Goal: Task Accomplishment & Management: Complete application form

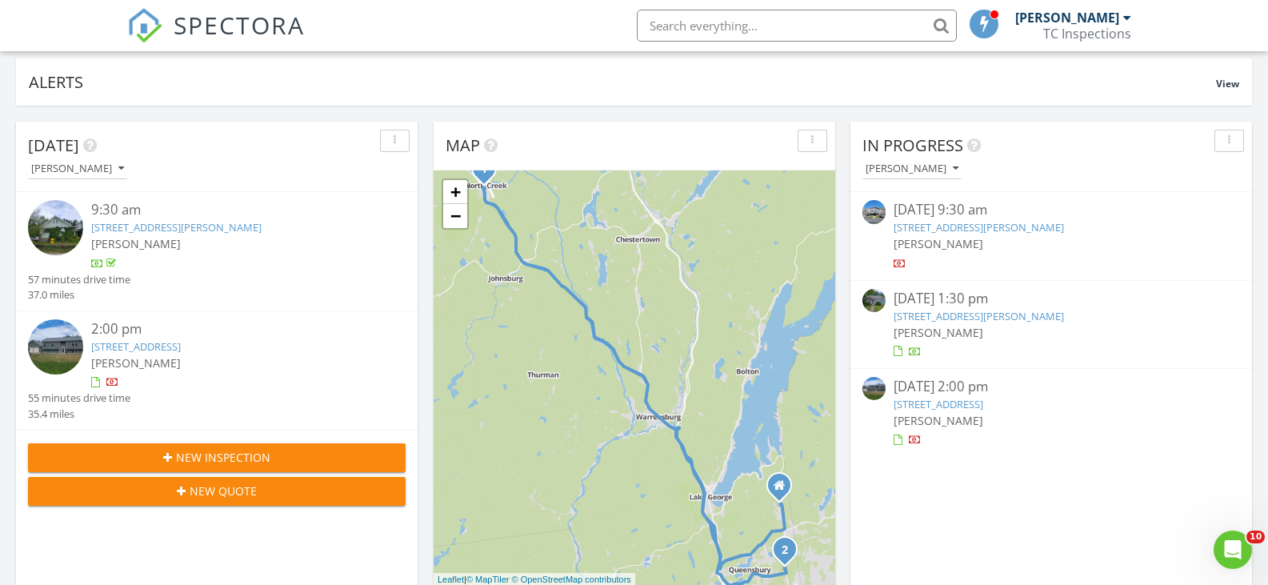
scroll to position [80, 0]
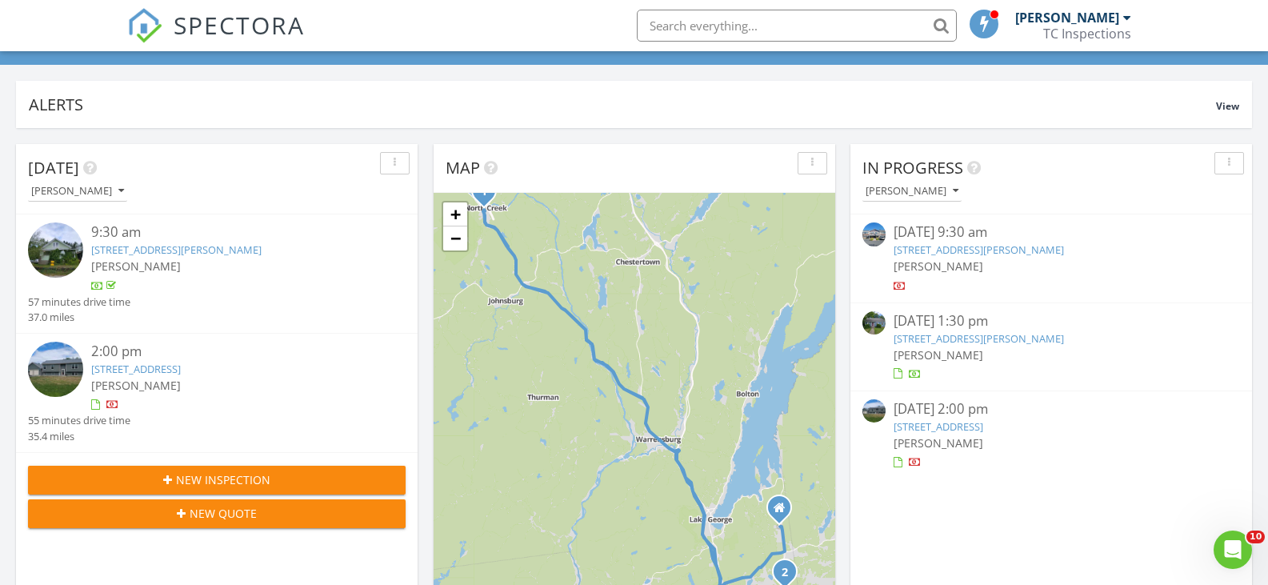
click at [142, 371] on link "[STREET_ADDRESS]" at bounding box center [136, 368] width 90 height 14
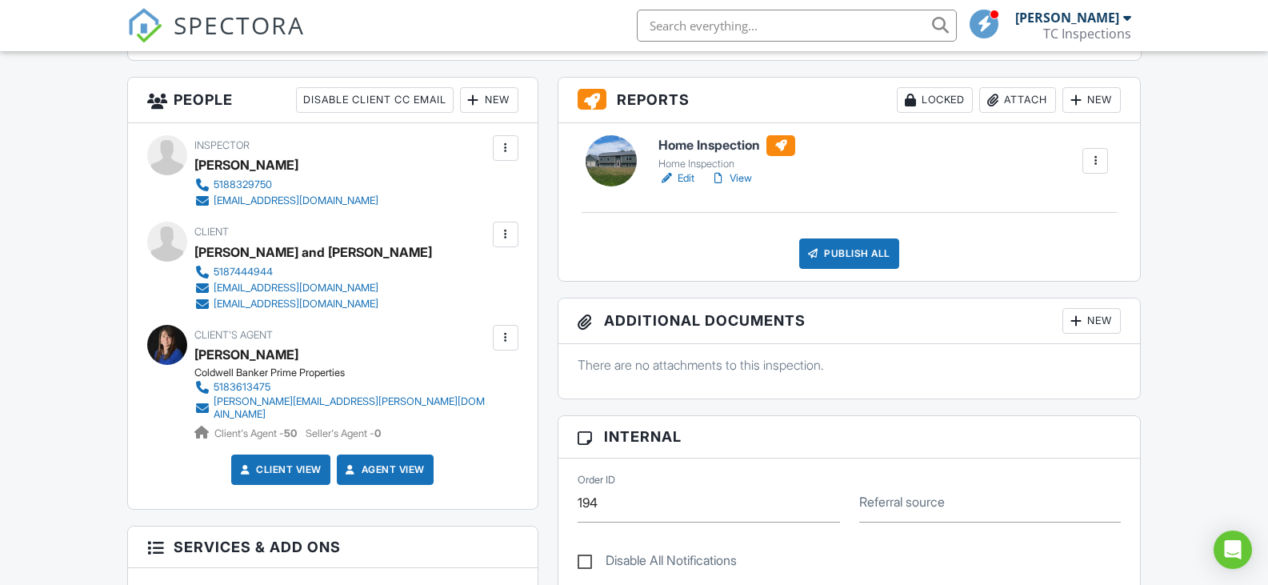
click at [688, 178] on link "Edit" at bounding box center [676, 178] width 36 height 16
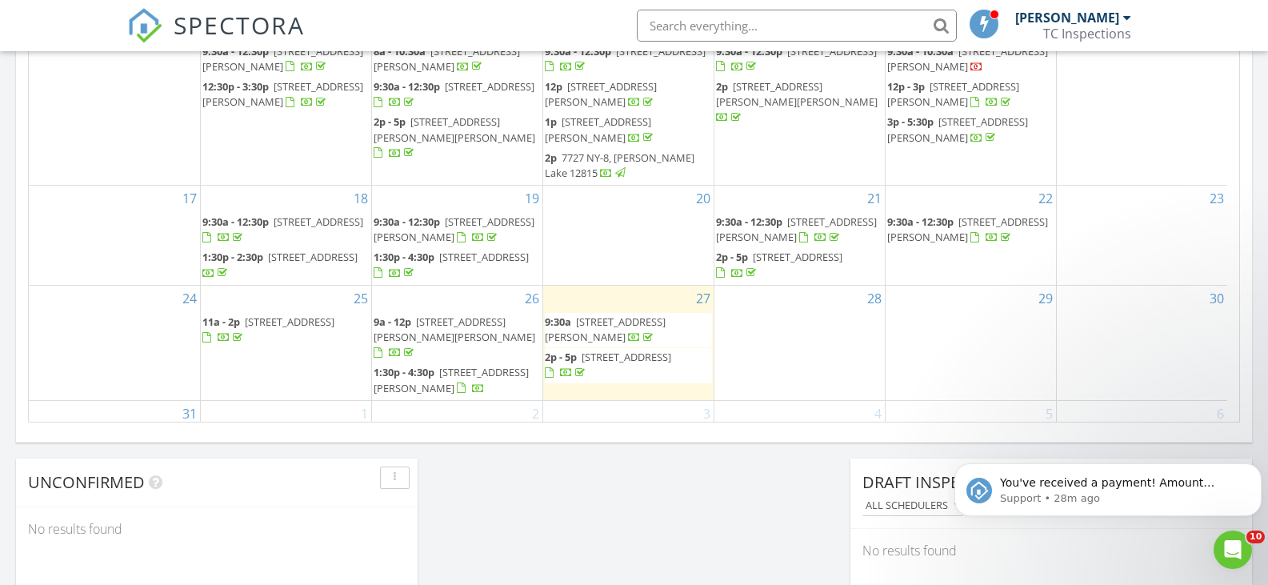
scroll to position [1120, 0]
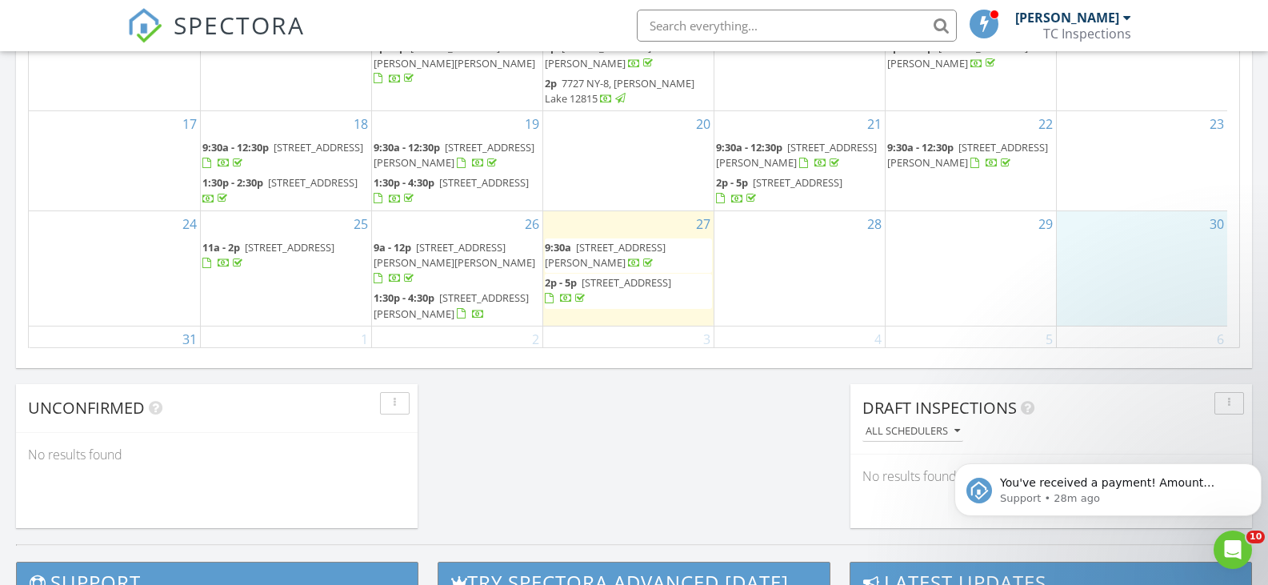
click at [1120, 214] on div "30" at bounding box center [1141, 268] width 171 height 114
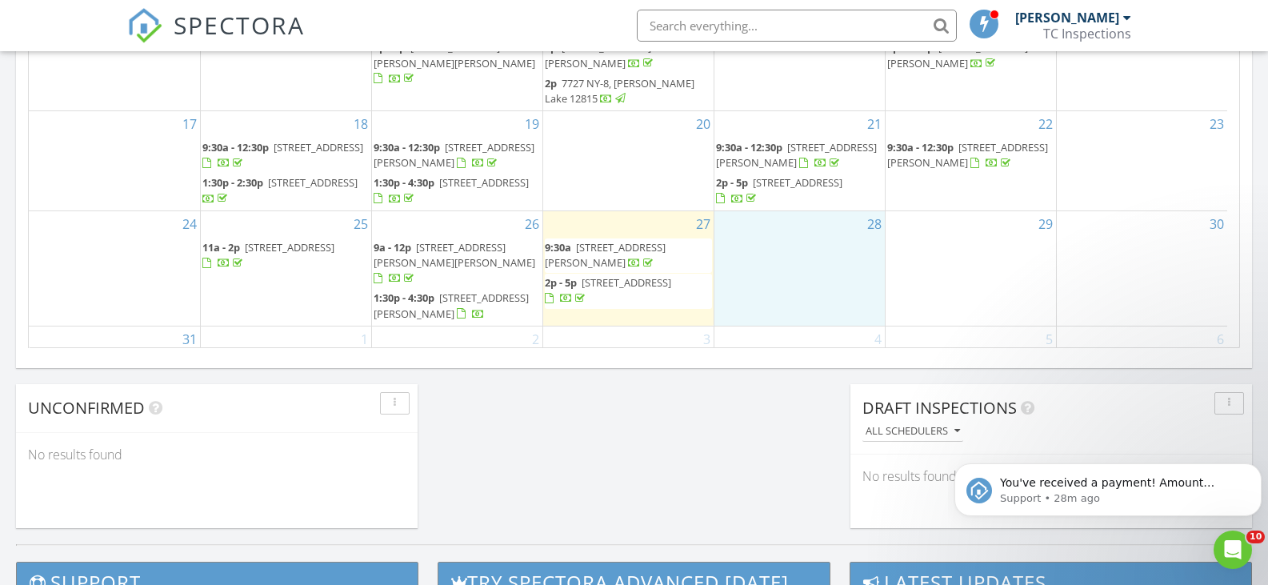
click at [800, 211] on div "28" at bounding box center [799, 268] width 170 height 114
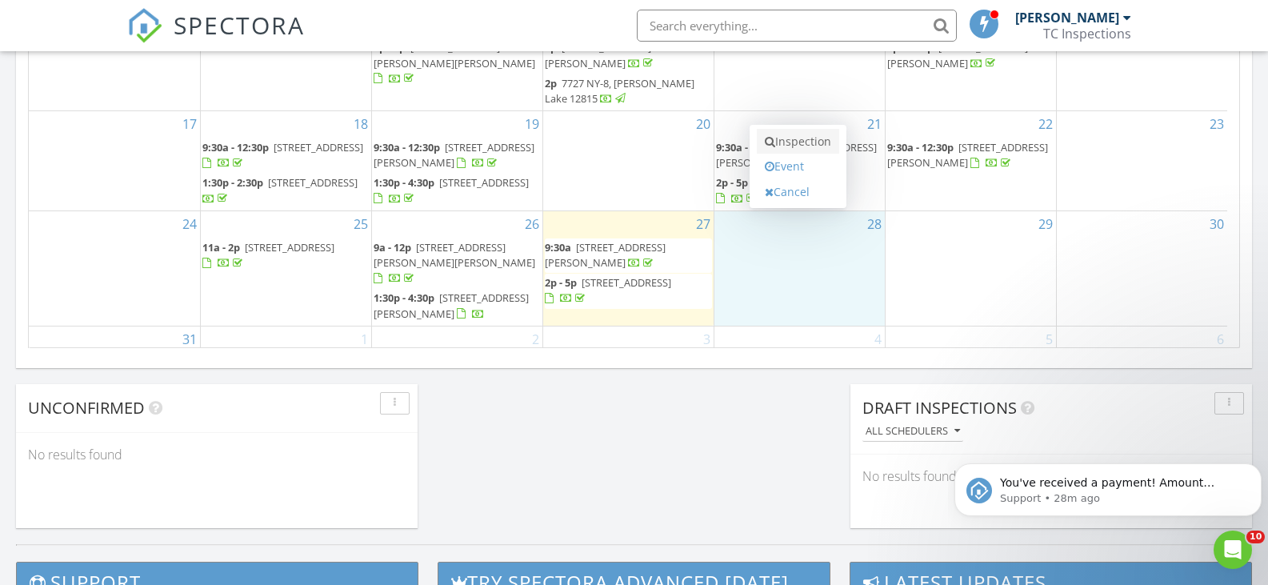
click at [812, 146] on link "Inspection" at bounding box center [798, 142] width 82 height 26
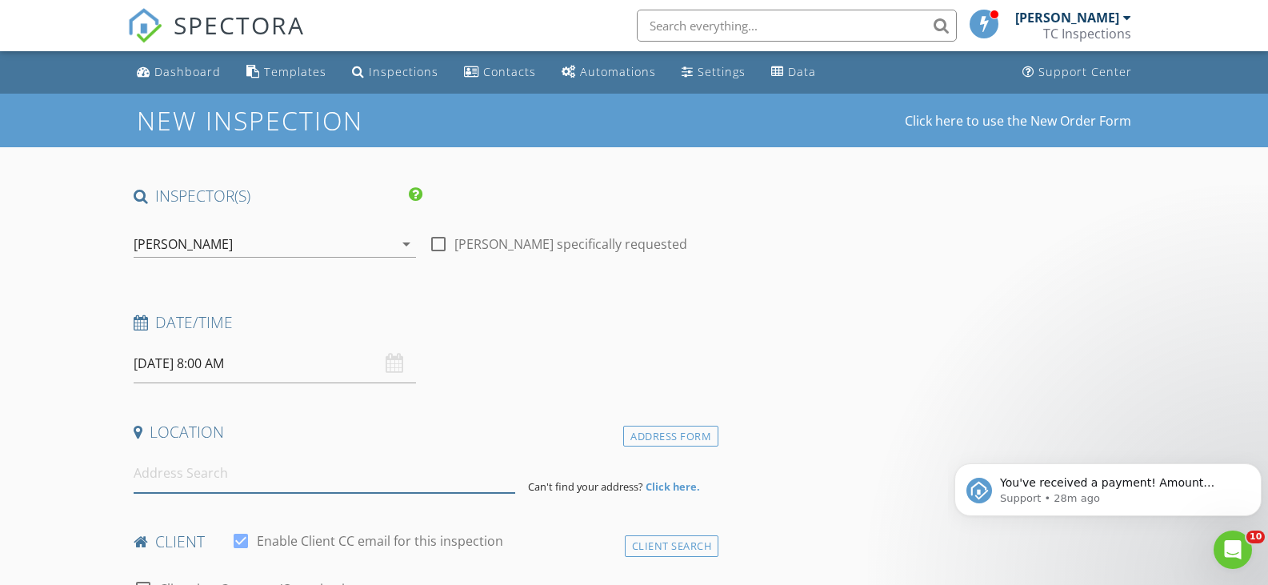
click at [263, 468] on input at bounding box center [324, 472] width 381 height 39
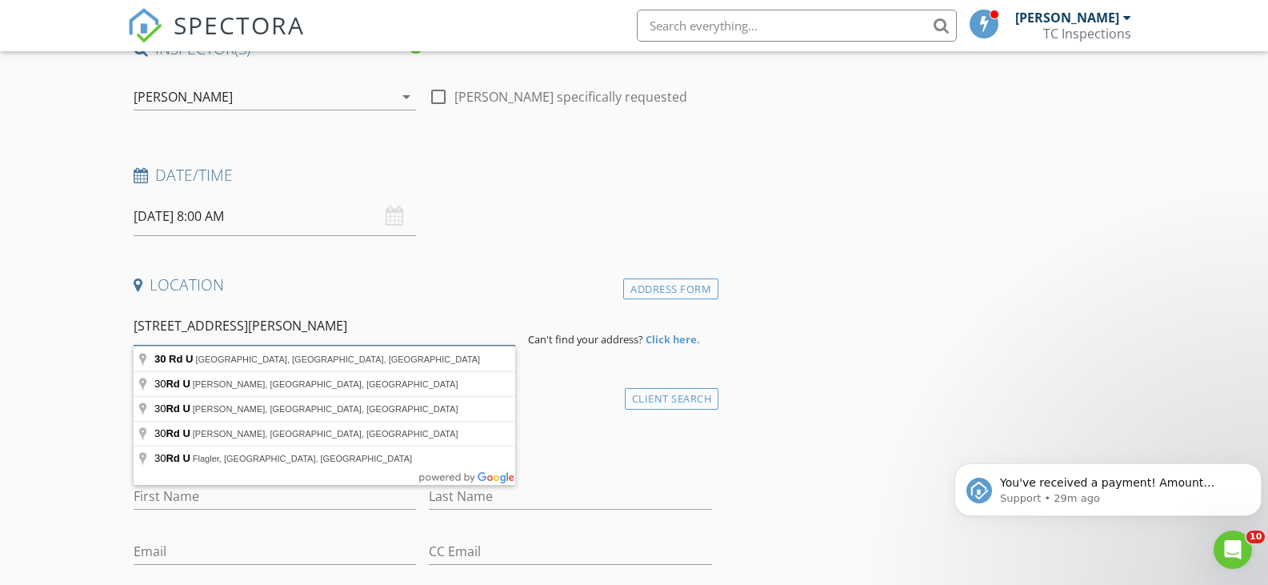
scroll to position [160, 0]
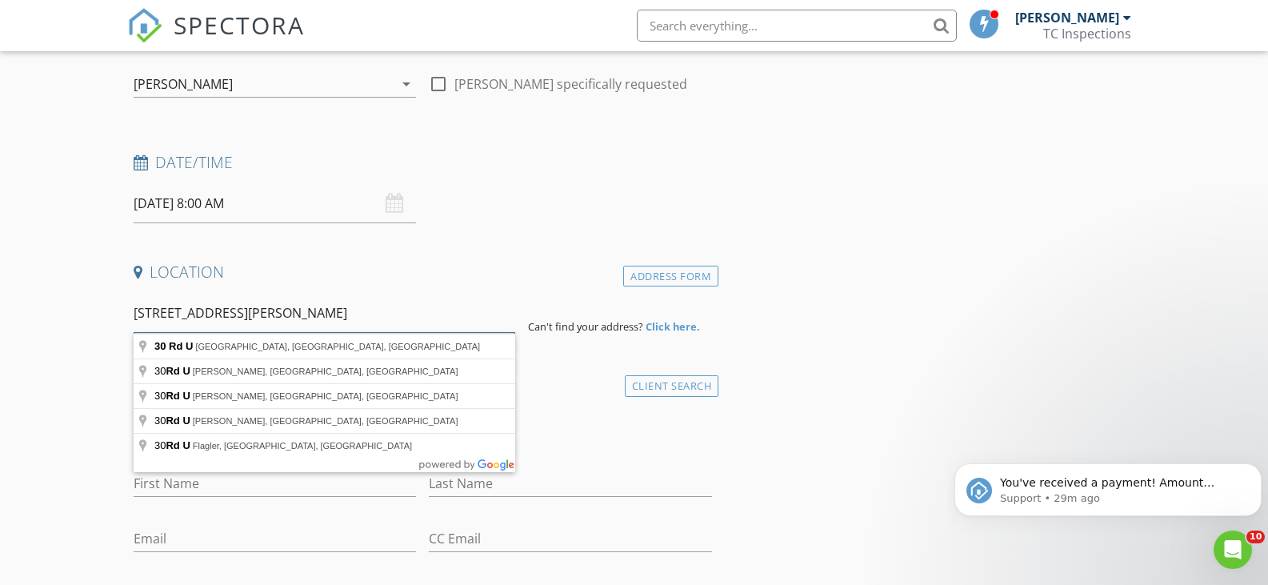
type input "30 Freeburn Rd unit 30C"
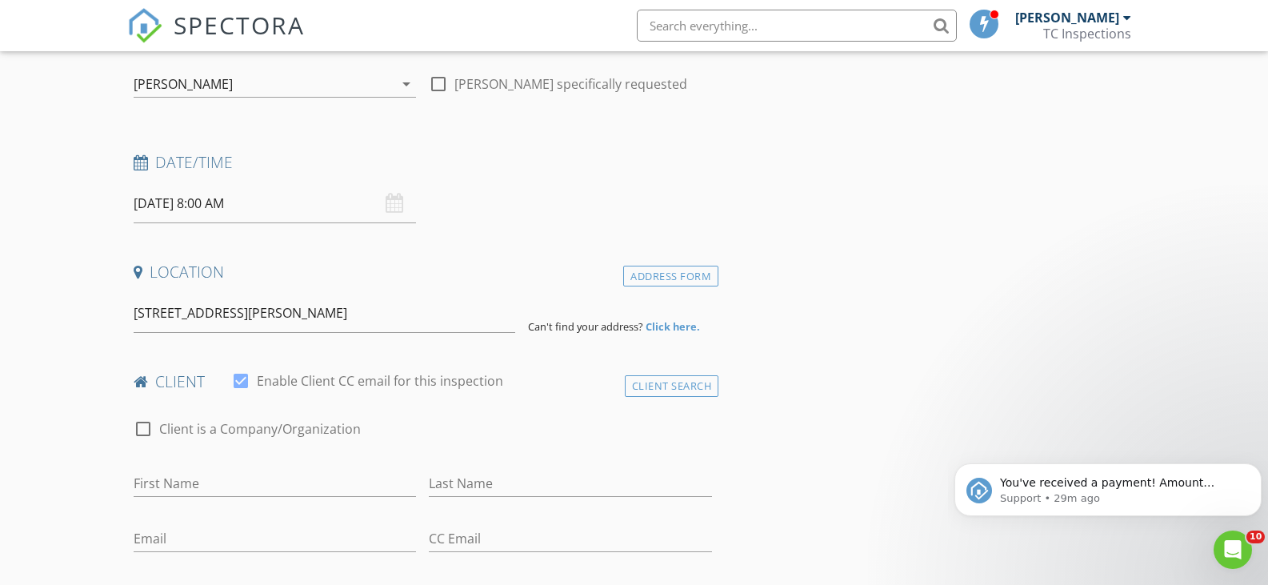
click at [673, 324] on strong "Click here." at bounding box center [672, 326] width 54 height 14
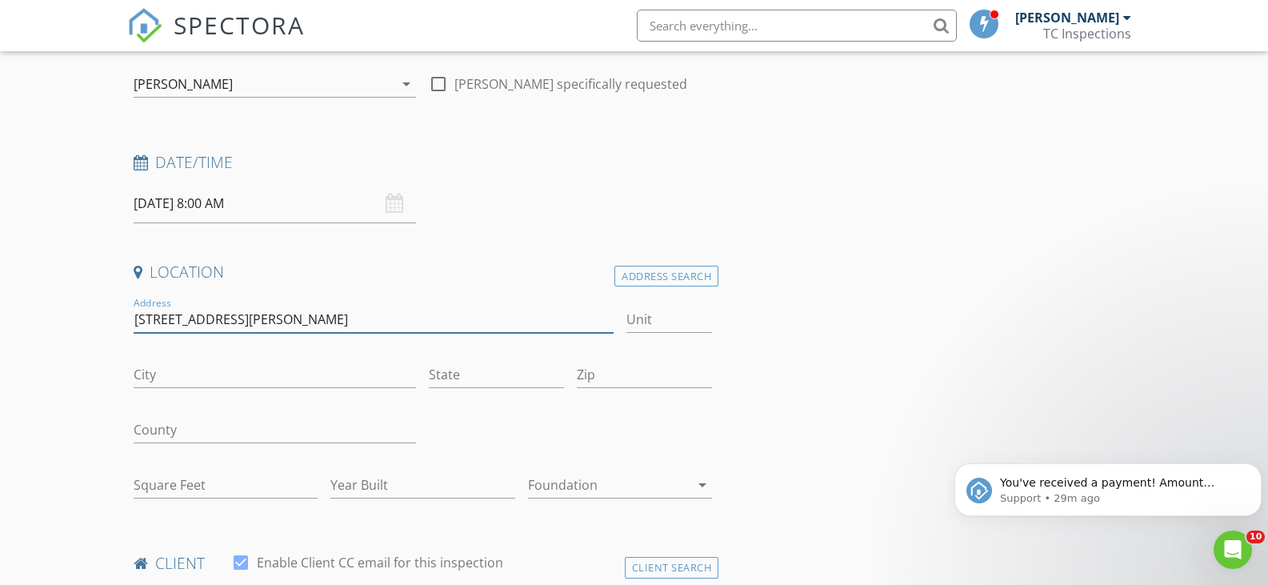
click at [322, 315] on input "30 Freeburn Rd unit 30C" at bounding box center [374, 319] width 480 height 26
type input "30 Freeburn Rd unit"
click at [636, 320] on input "Unit" at bounding box center [669, 319] width 86 height 26
type input "30C"
click at [254, 385] on input "City" at bounding box center [275, 374] width 283 height 26
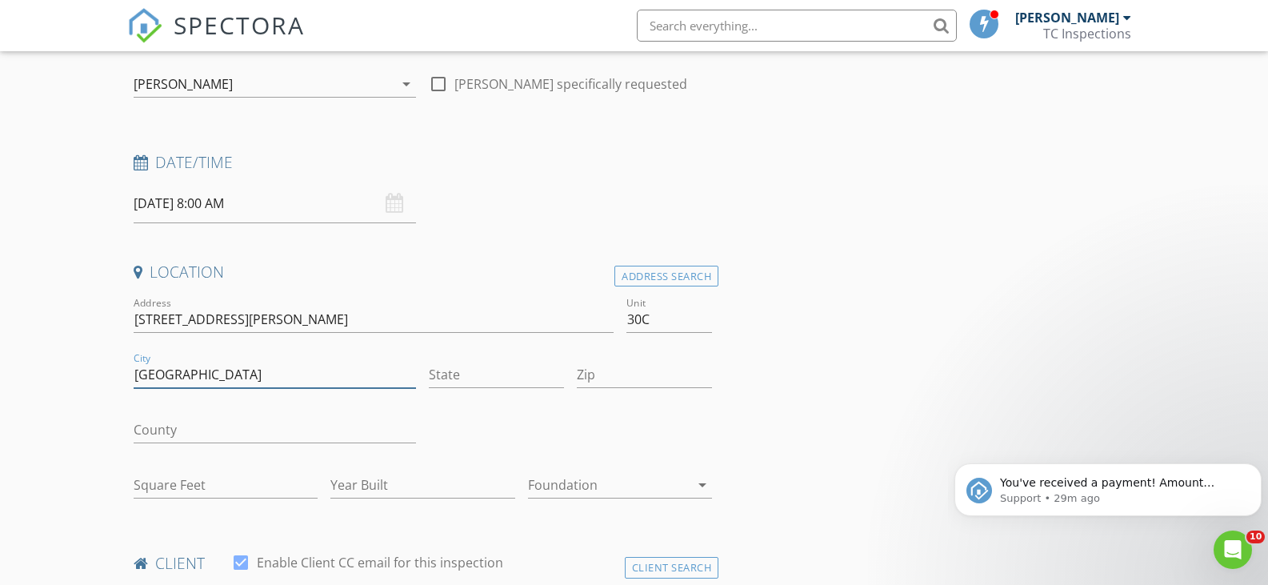
type input "North Creek"
click at [437, 369] on input "State" at bounding box center [496, 374] width 135 height 26
type input "NY"
drag, startPoint x: 263, startPoint y: 431, endPoint x: 271, endPoint y: 429, distance: 8.2
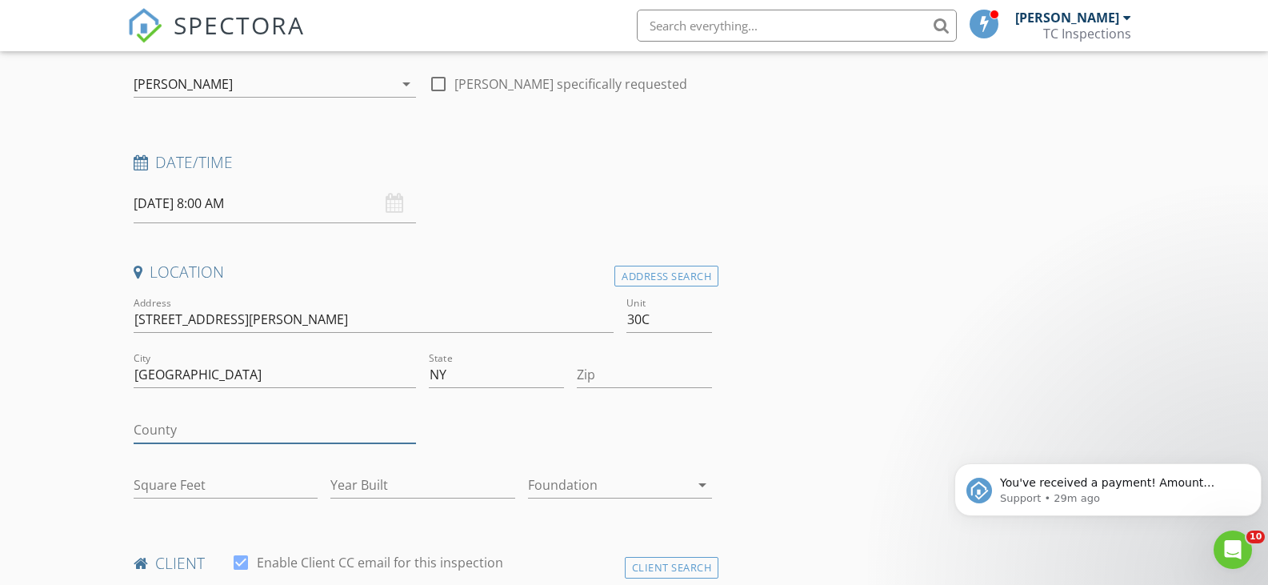
click at [263, 431] on input "County" at bounding box center [275, 430] width 283 height 26
type input "Warren"
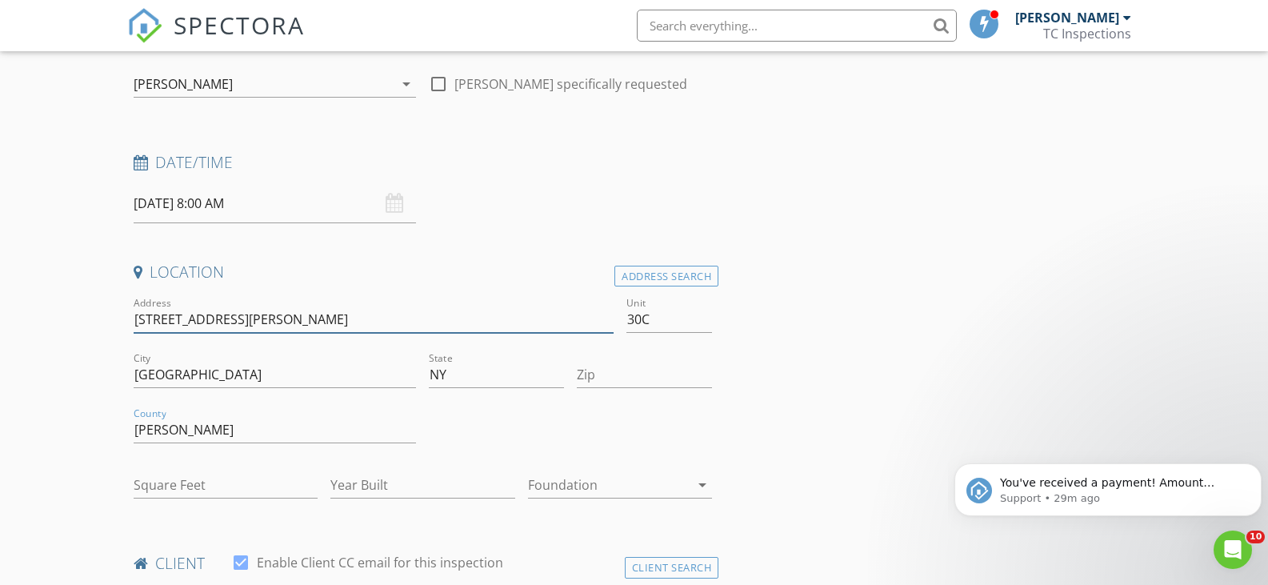
click at [278, 314] on input "30 Freeburn Rd unit" at bounding box center [374, 319] width 480 height 26
type input "[STREET_ADDRESS][PERSON_NAME]"
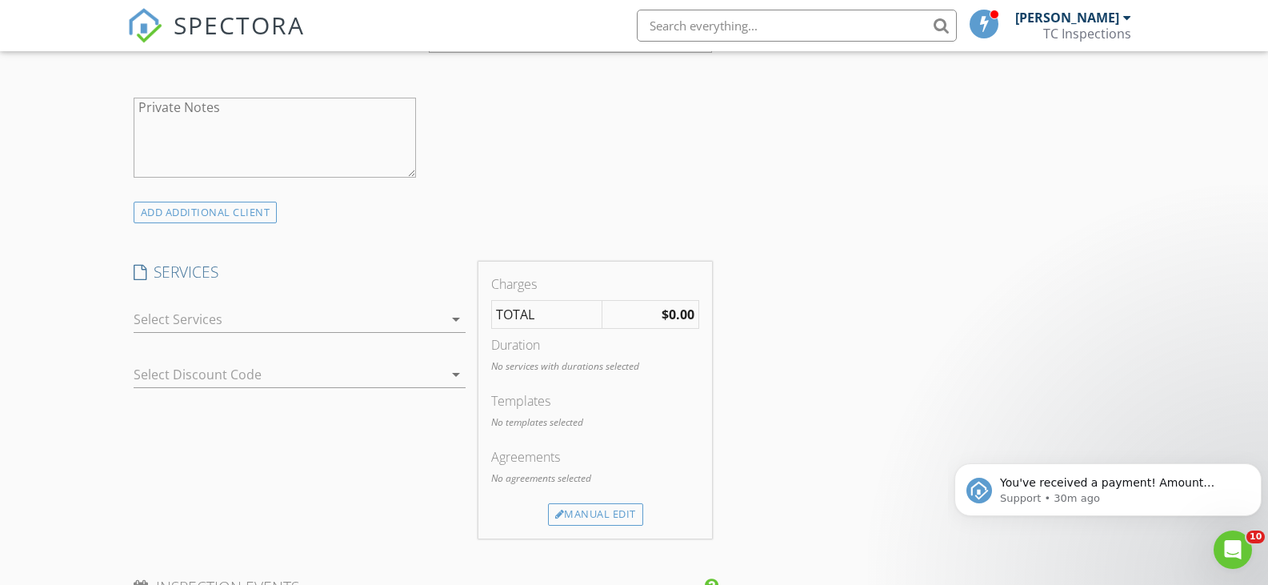
scroll to position [960, 0]
click at [457, 316] on icon "arrow_drop_down" at bounding box center [455, 316] width 19 height 19
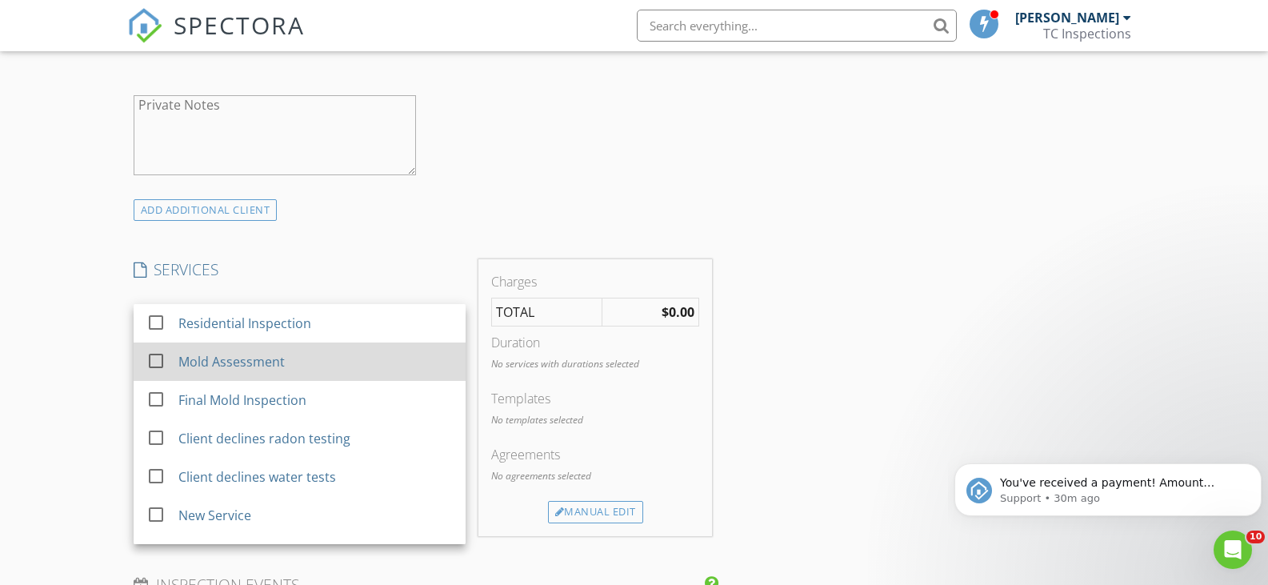
click at [349, 353] on div "Mold Assessment" at bounding box center [315, 361] width 274 height 32
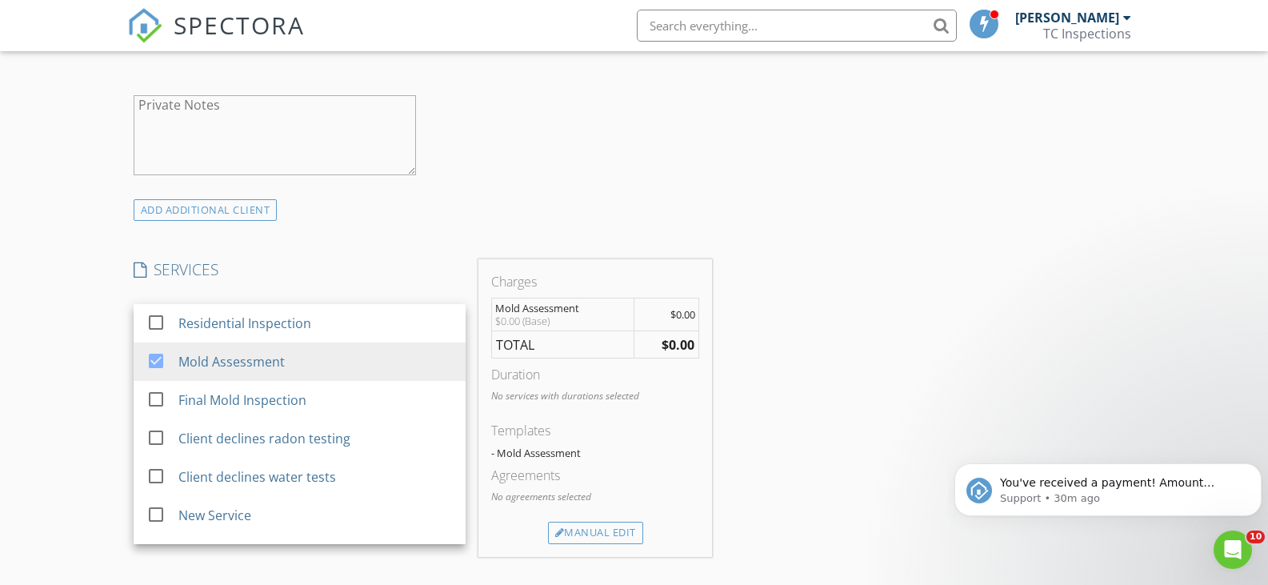
click at [853, 234] on div "INSPECTOR(S) check_box Tom Callahan PRIMARY Tom Callahan arrow_drop_down check_…" at bounding box center [634, 475] width 1014 height 2498
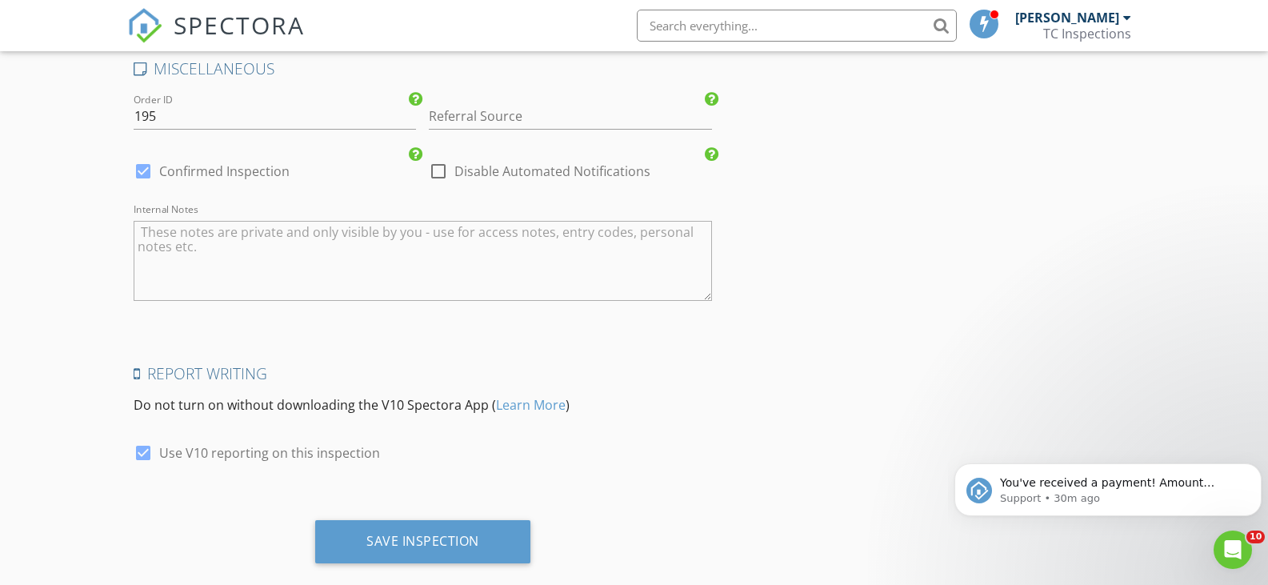
scroll to position [2137, 0]
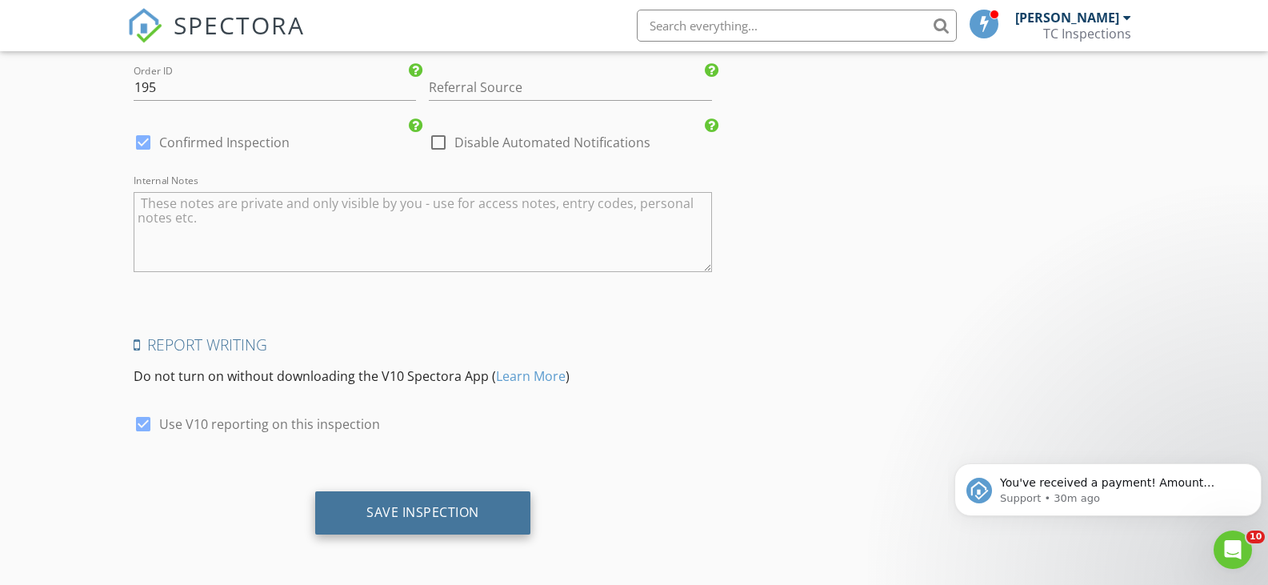
click at [464, 504] on div "Save Inspection" at bounding box center [422, 512] width 113 height 16
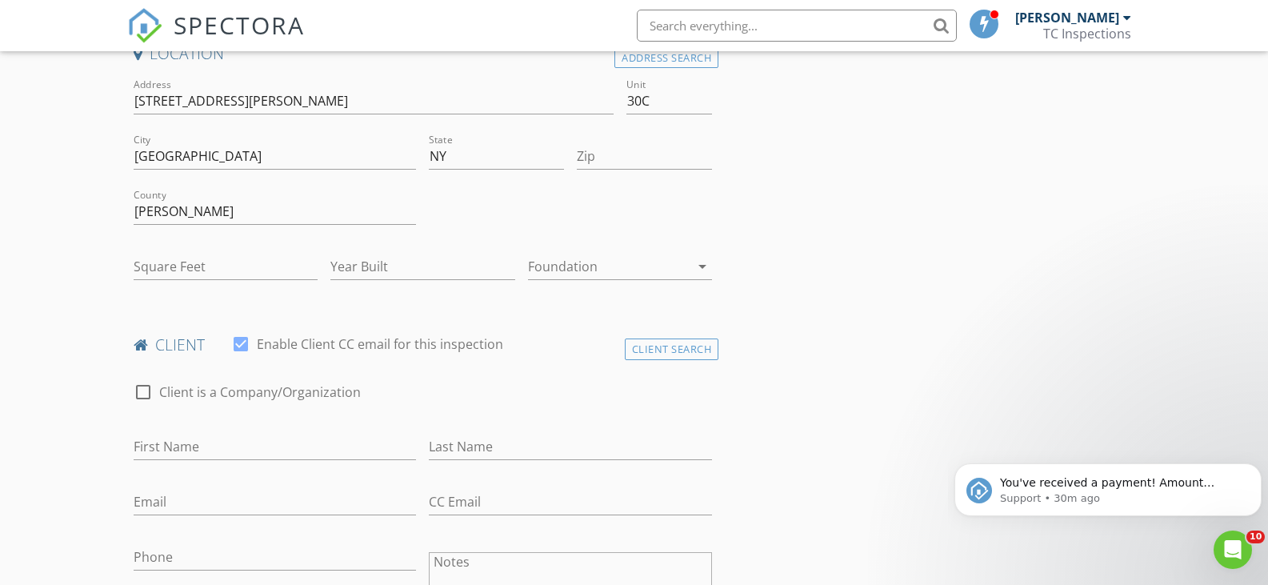
scroll to position [218, 0]
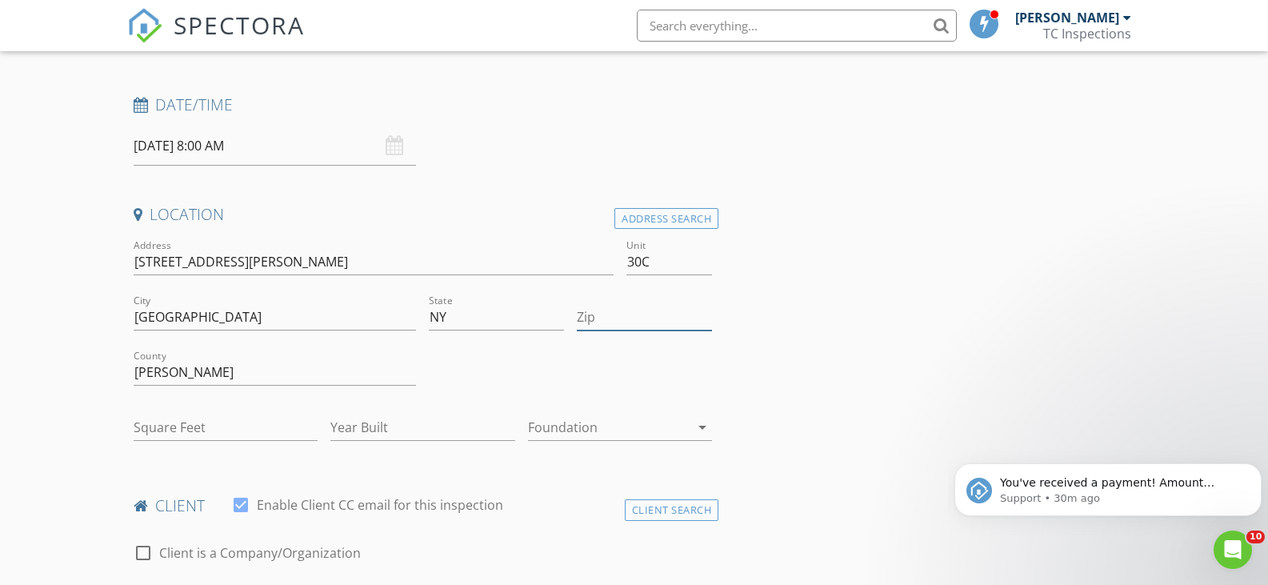
click at [633, 317] on input "Zip" at bounding box center [644, 317] width 135 height 26
type input "12853"
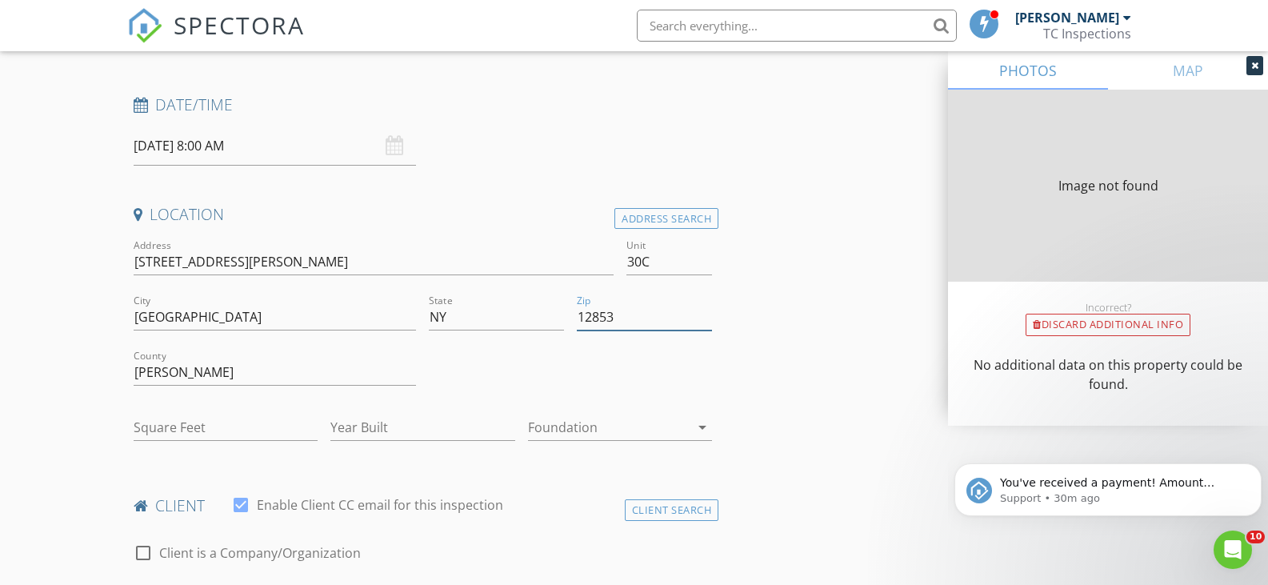
type input "1456"
type input "1985"
type input "1456"
type input "1985"
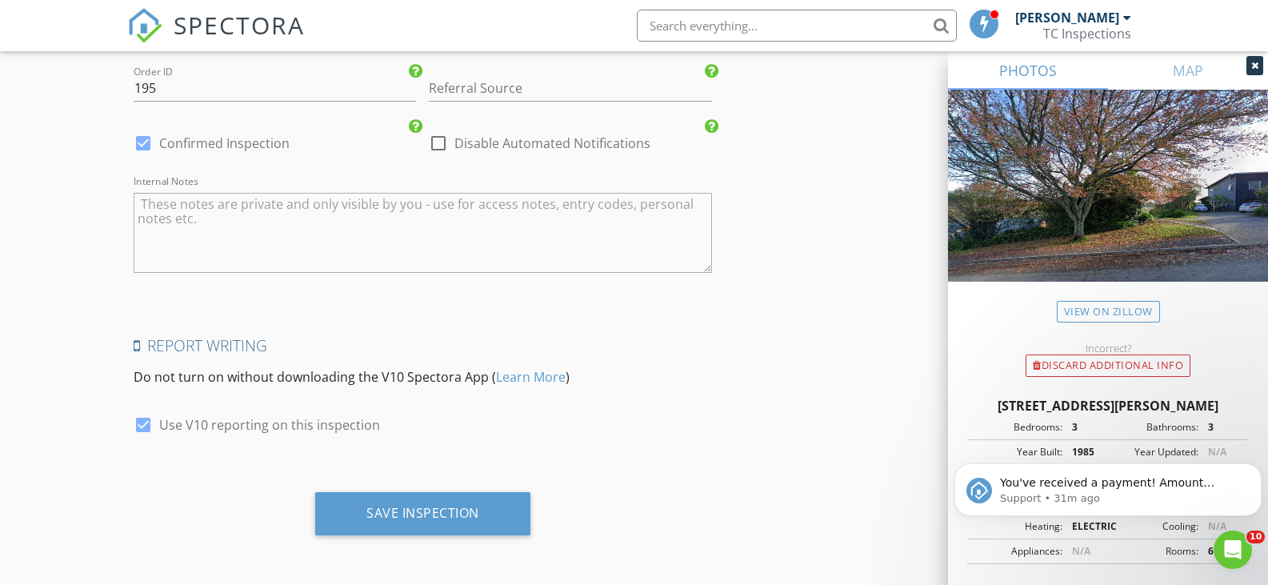
scroll to position [2137, 0]
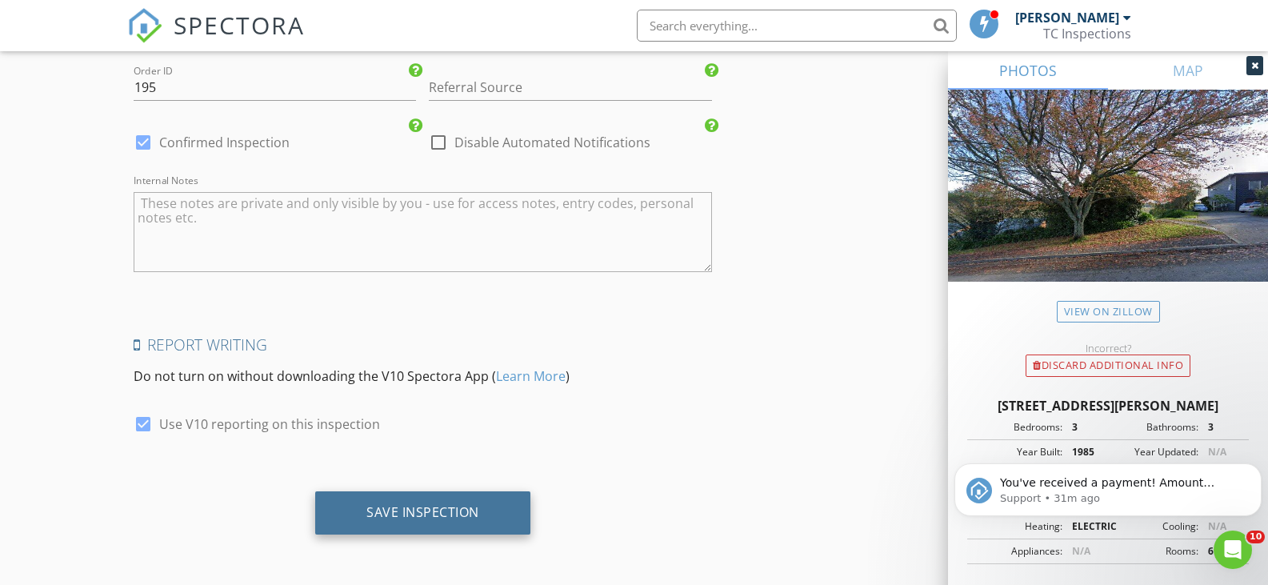
type input "12853"
click at [402, 520] on div "Save Inspection" at bounding box center [422, 512] width 113 height 16
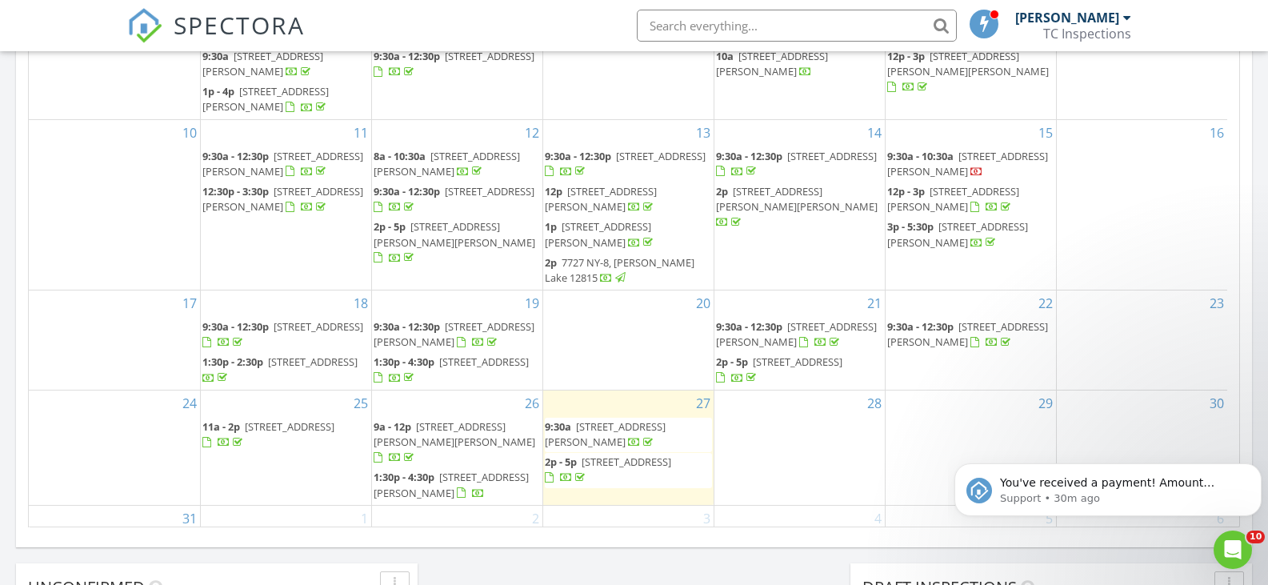
scroll to position [960, 0]
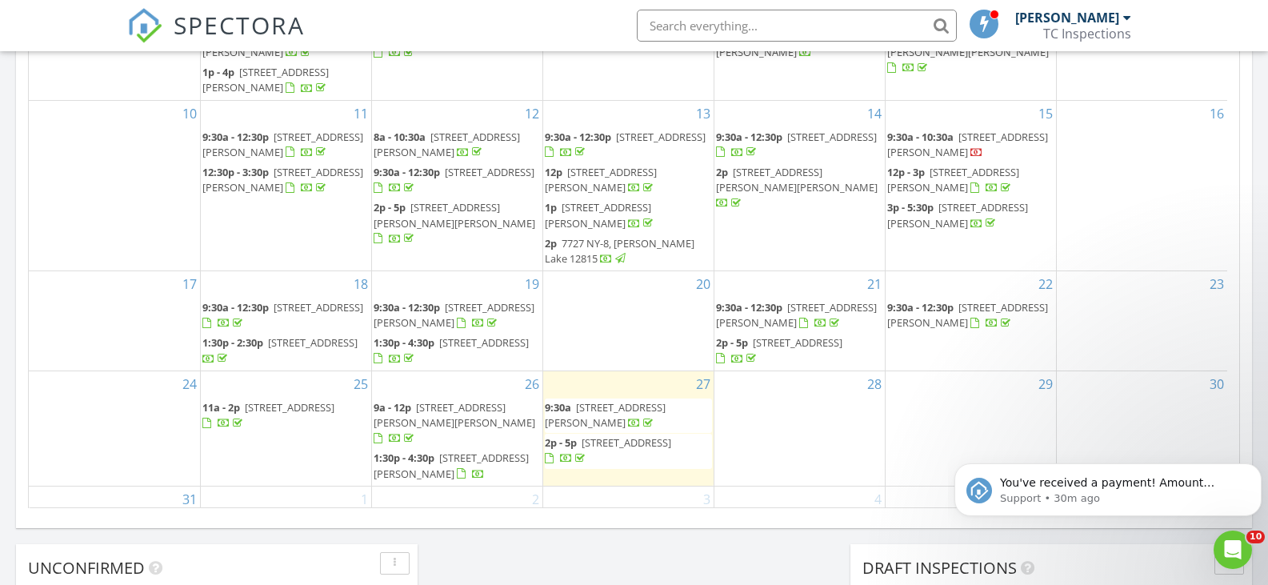
click at [801, 305] on span "[STREET_ADDRESS][PERSON_NAME]" at bounding box center [796, 315] width 161 height 30
